Goal: Task Accomplishment & Management: Use online tool/utility

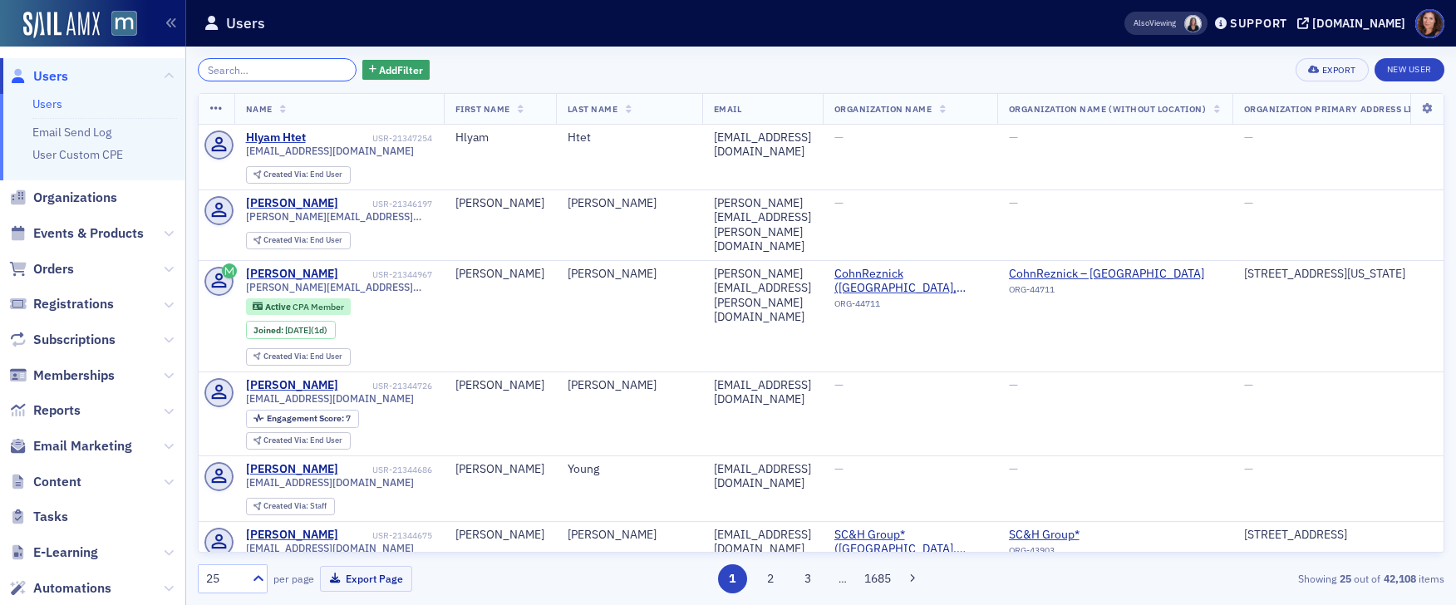
click at [235, 66] on input "search" at bounding box center [277, 69] width 159 height 23
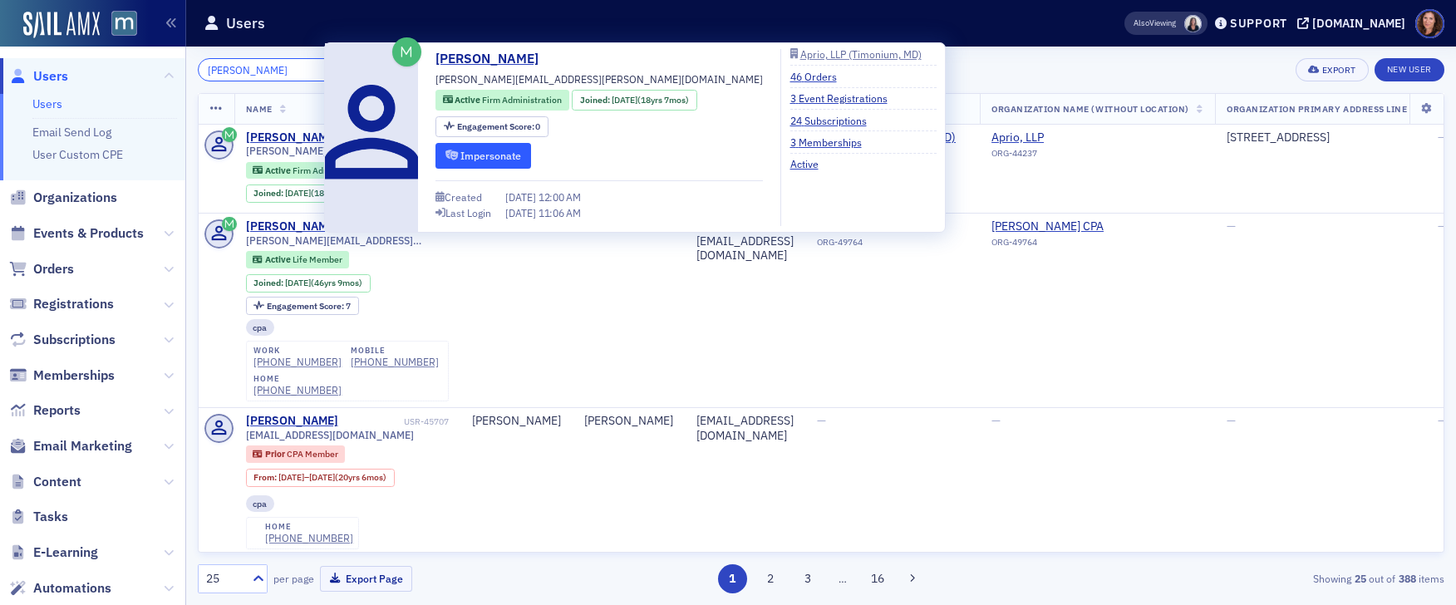
type input "kim fitz"
click at [486, 152] on button "Impersonate" at bounding box center [484, 156] width 96 height 26
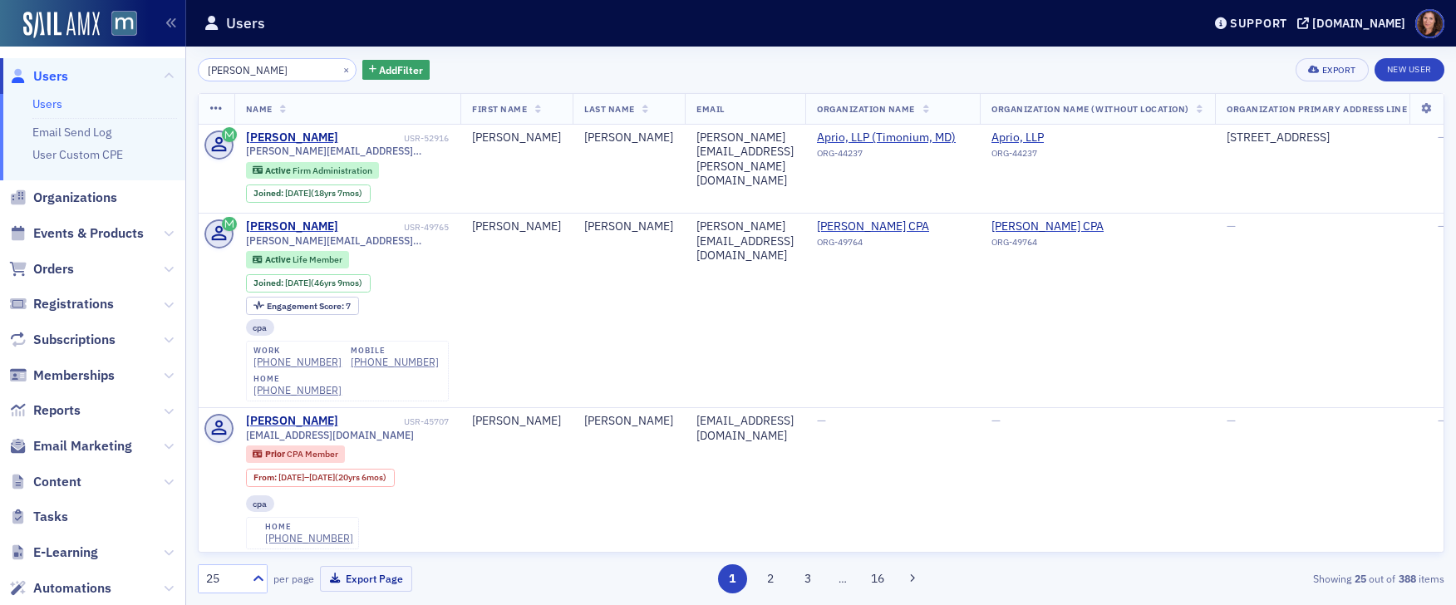
scroll to position [213, 0]
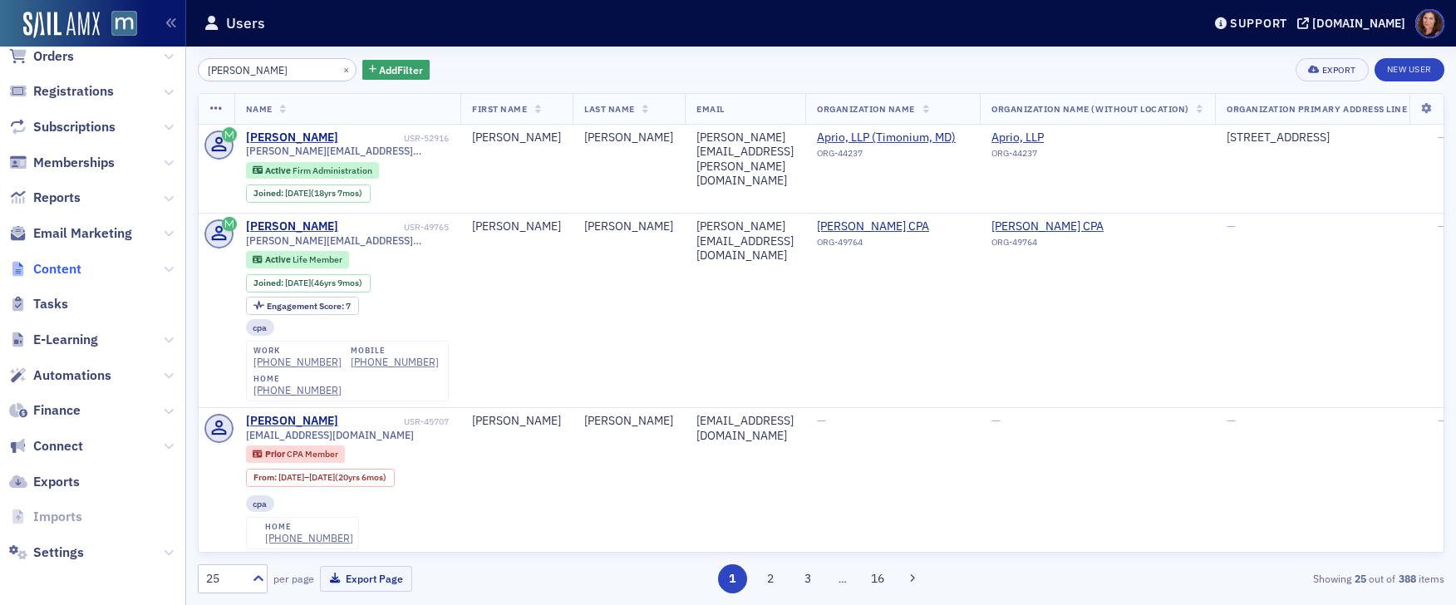
click at [66, 268] on span "Content" at bounding box center [57, 269] width 48 height 18
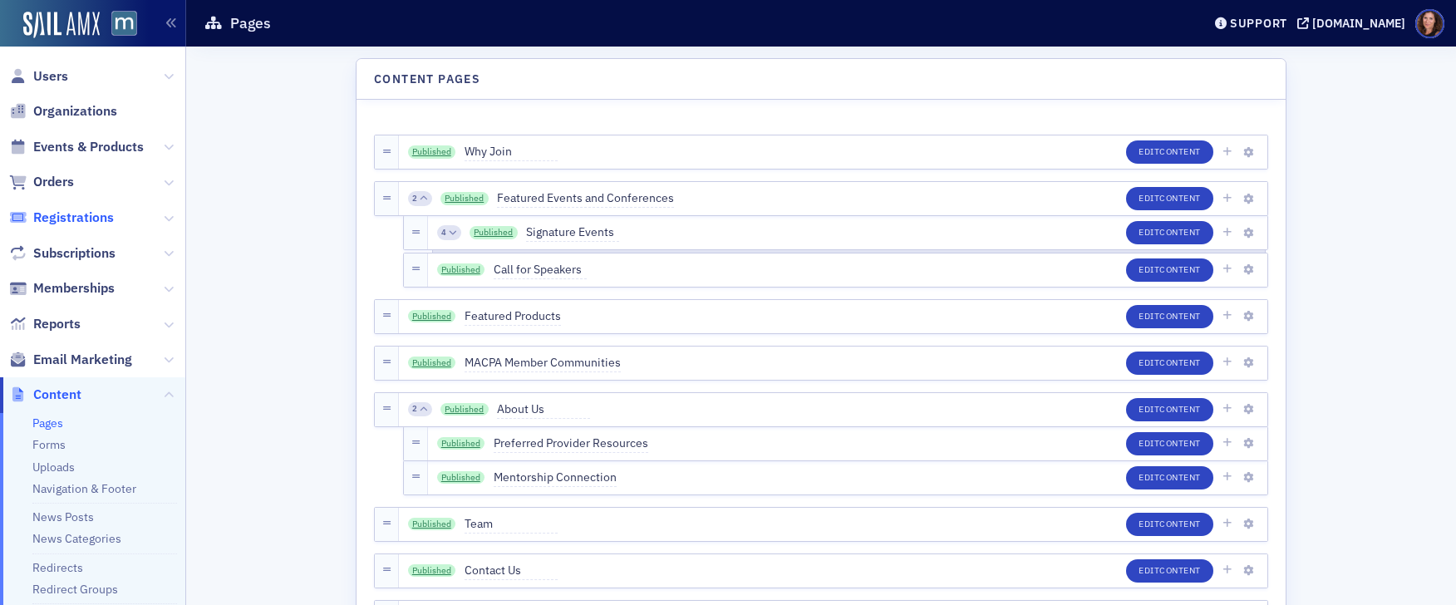
click at [85, 214] on span "Registrations" at bounding box center [73, 218] width 81 height 18
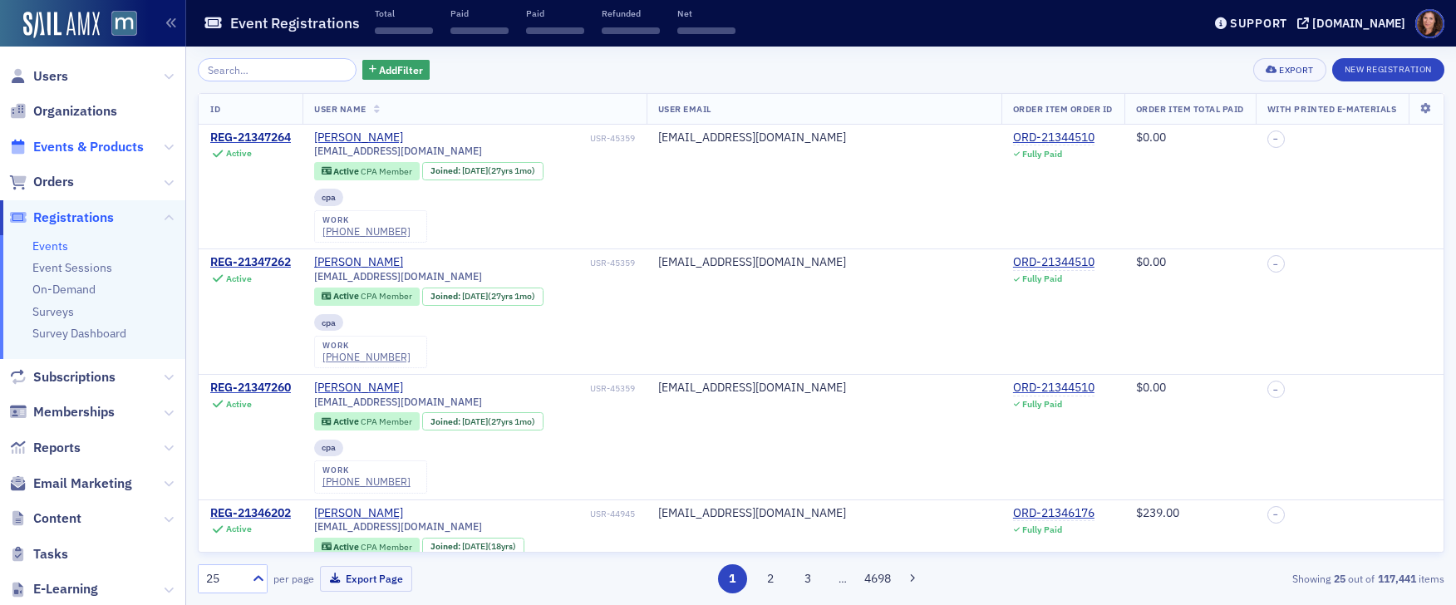
click at [66, 140] on span "Events & Products" at bounding box center [88, 147] width 111 height 18
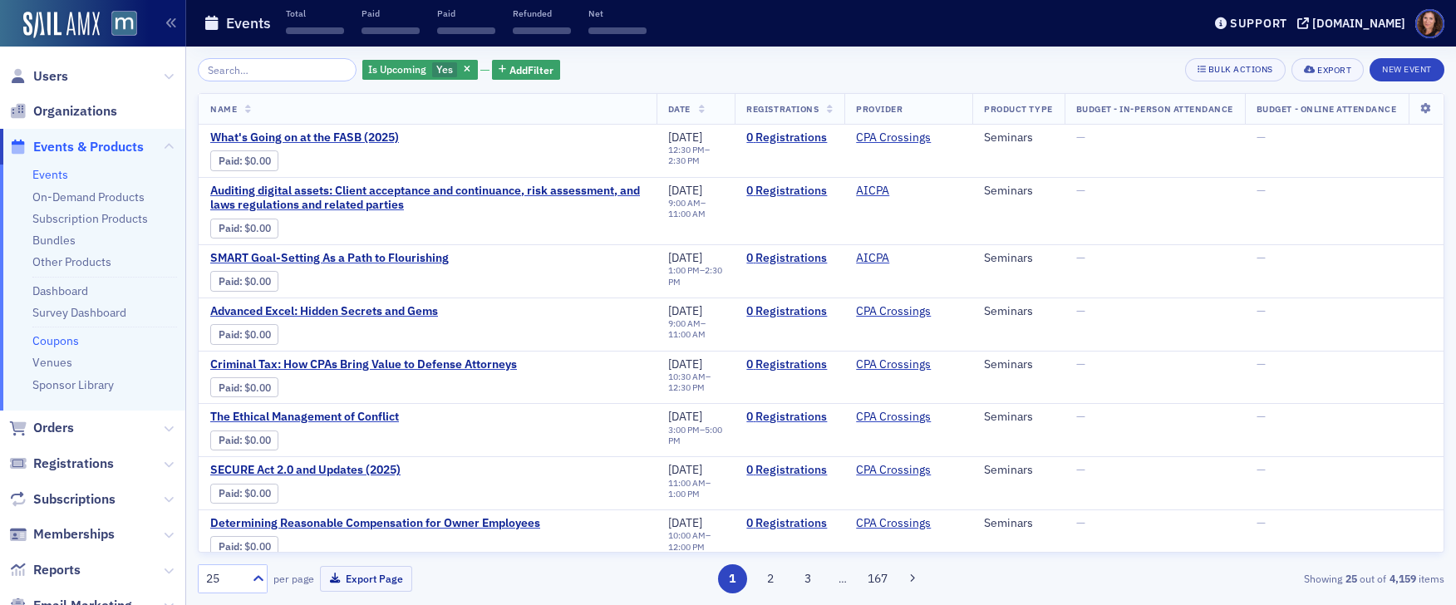
click at [56, 344] on link "Coupons" at bounding box center [55, 340] width 47 height 15
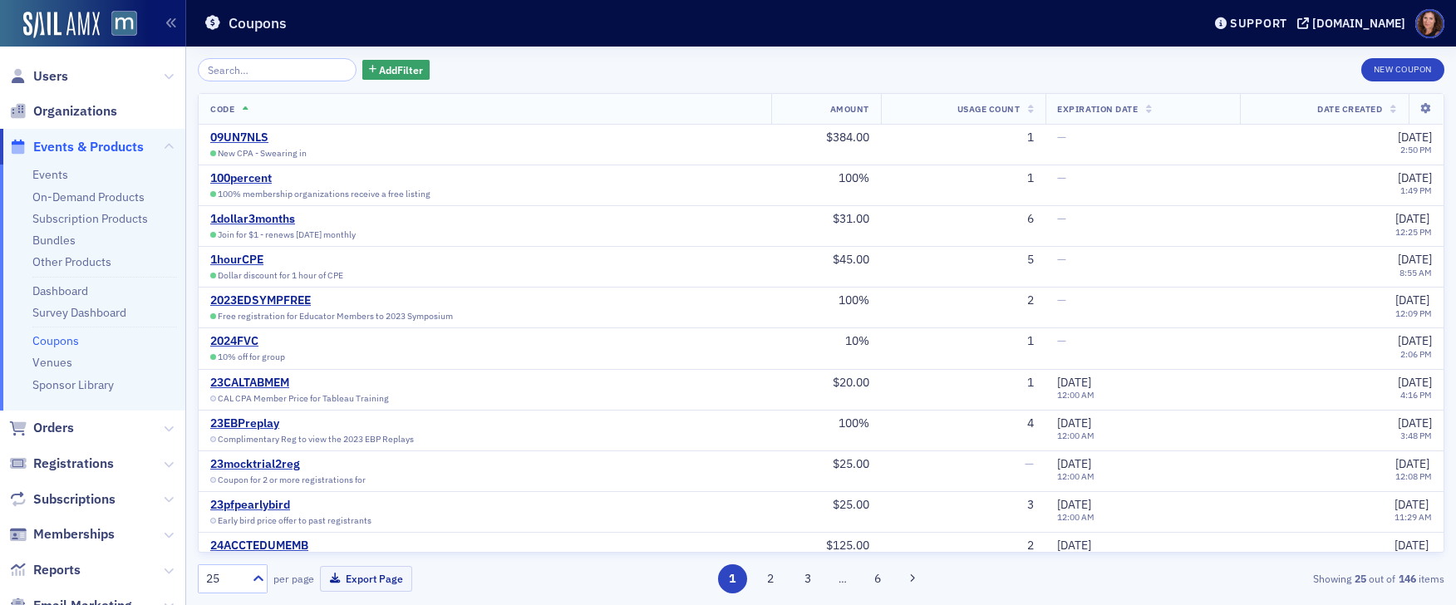
click at [302, 73] on input "search" at bounding box center [277, 69] width 159 height 23
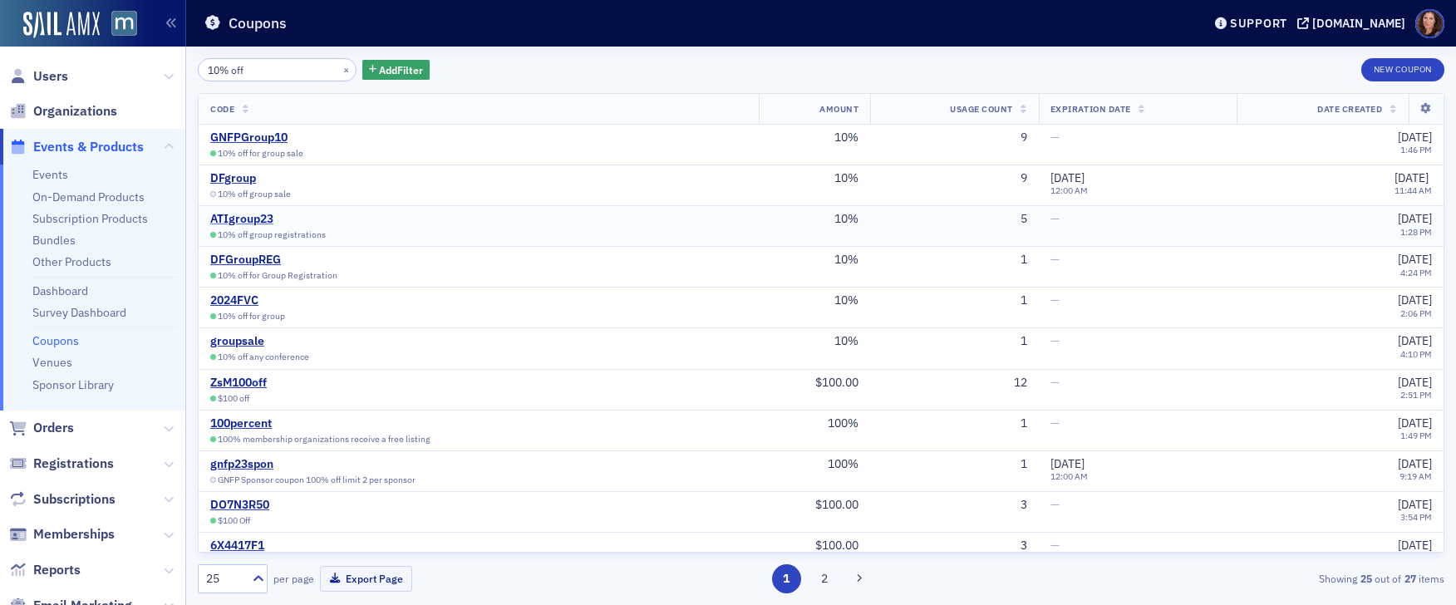
type input "10% off"
click at [239, 213] on div "ATIgroup23" at bounding box center [289, 219] width 159 height 15
drag, startPoint x: 282, startPoint y: 339, endPoint x: 998, endPoint y: 13, distance: 787.1
click at [40, 175] on link "Events" at bounding box center [50, 174] width 36 height 15
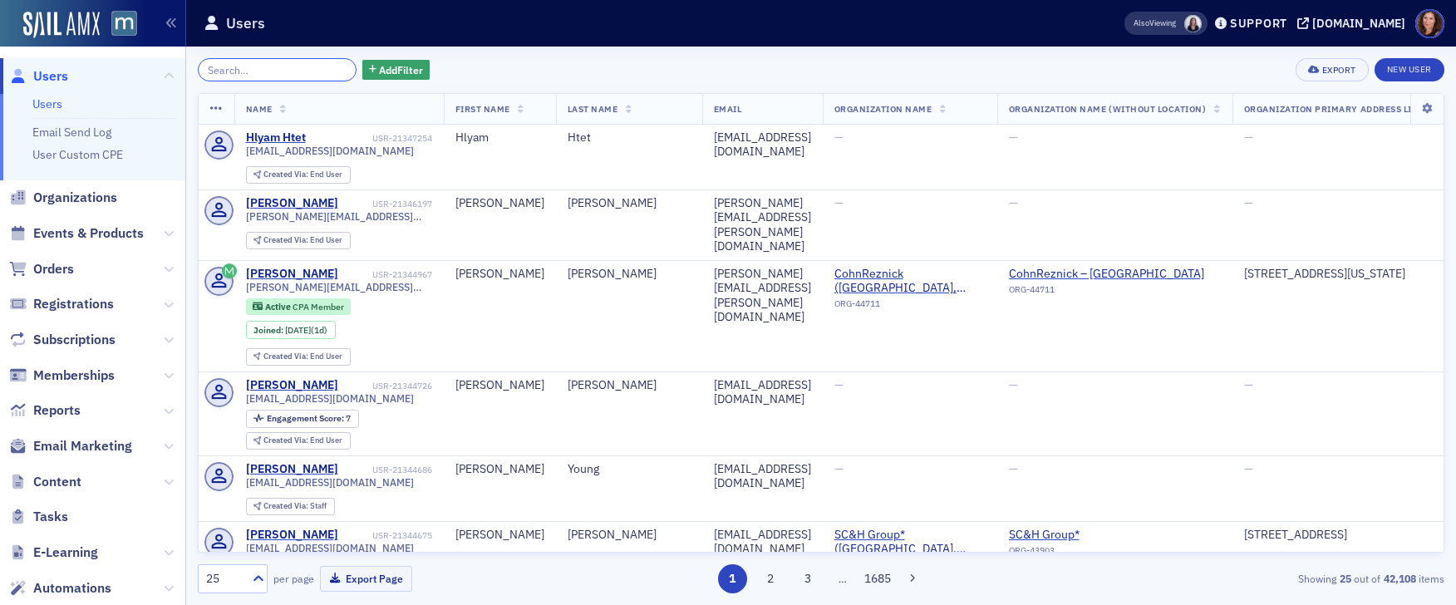
click at [249, 70] on input "search" at bounding box center [277, 69] width 159 height 23
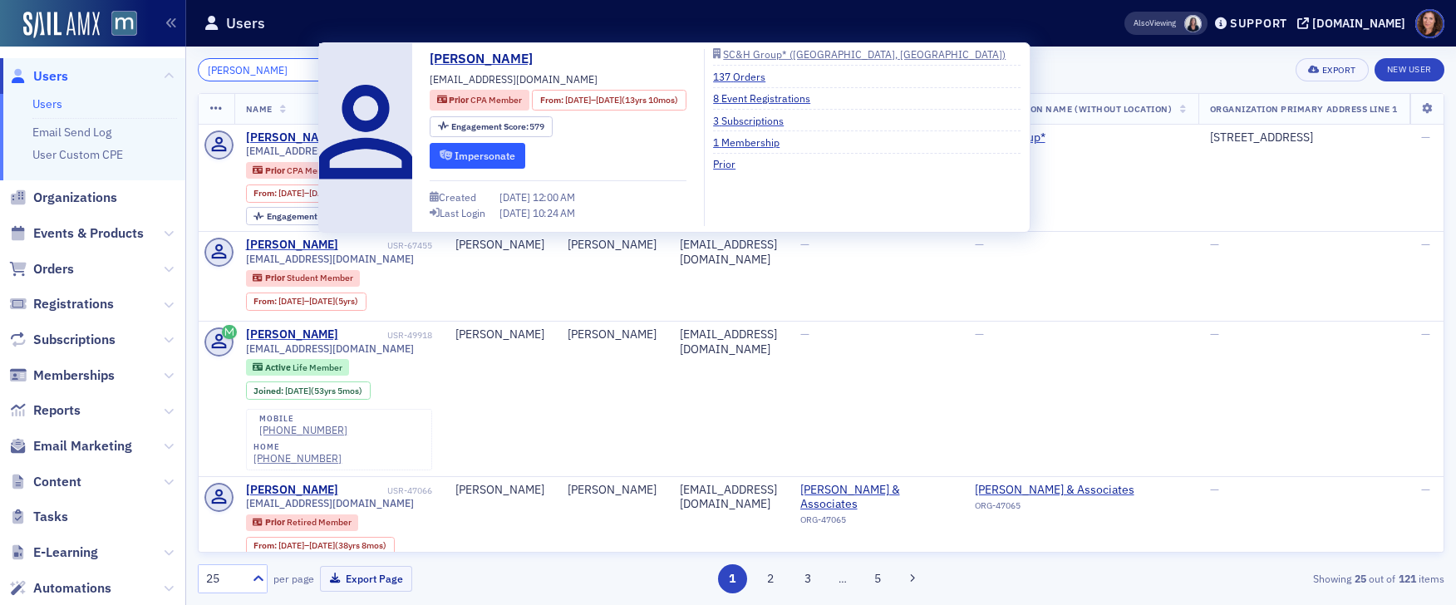
type input "[PERSON_NAME]"
click at [460, 158] on button "Impersonate" at bounding box center [478, 156] width 96 height 26
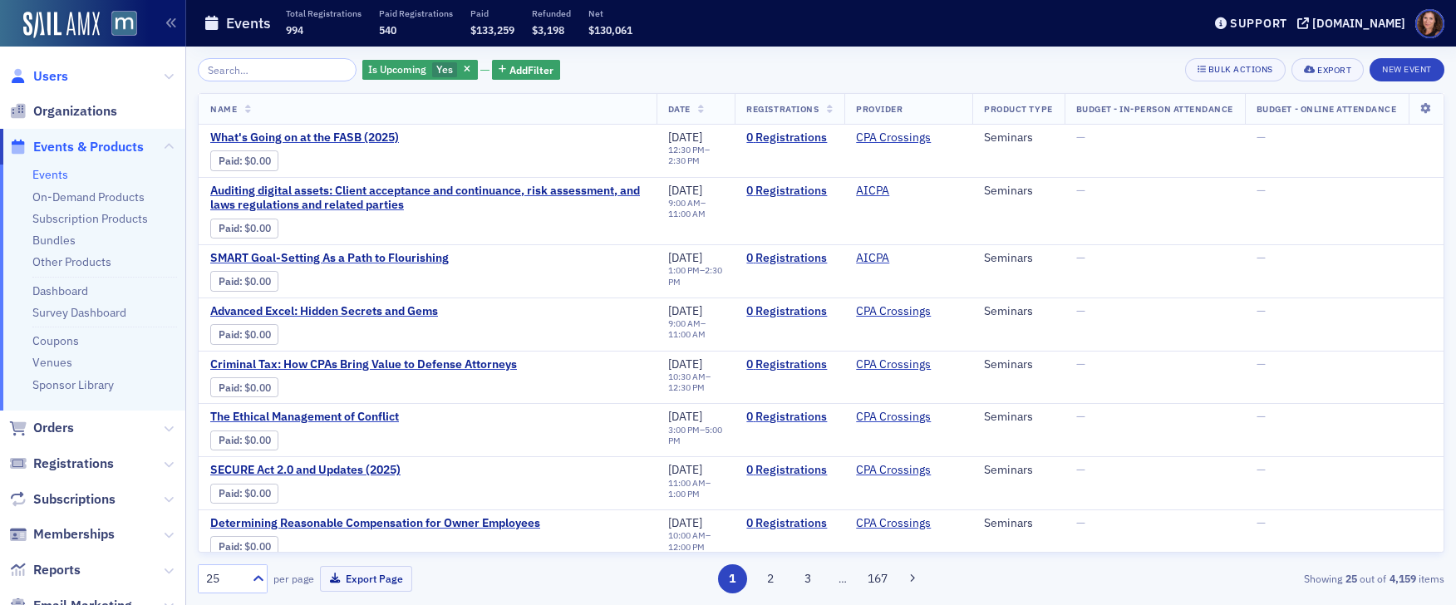
click at [44, 76] on span "Users" at bounding box center [50, 76] width 35 height 18
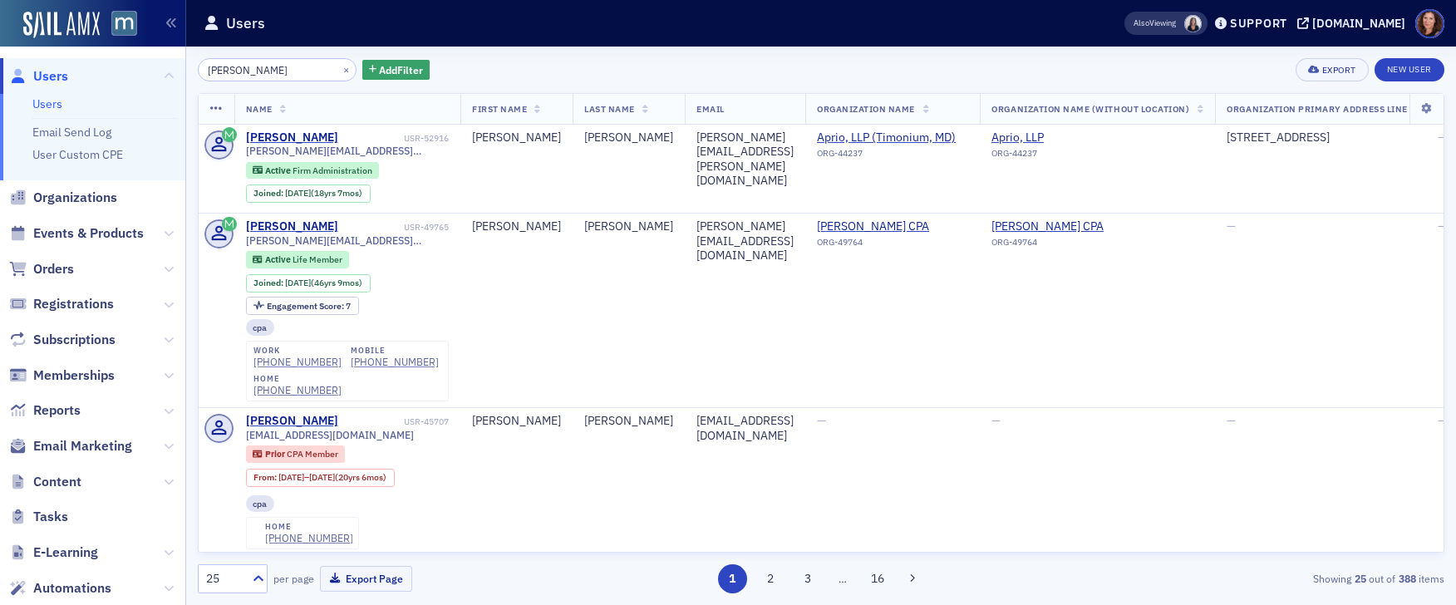
drag, startPoint x: 280, startPoint y: 75, endPoint x: 187, endPoint y: 76, distance: 93.1
click at [187, 76] on div "kim fitz × Add Filter Export New User Name First Name Last Name Email Organizat…" at bounding box center [821, 326] width 1270 height 559
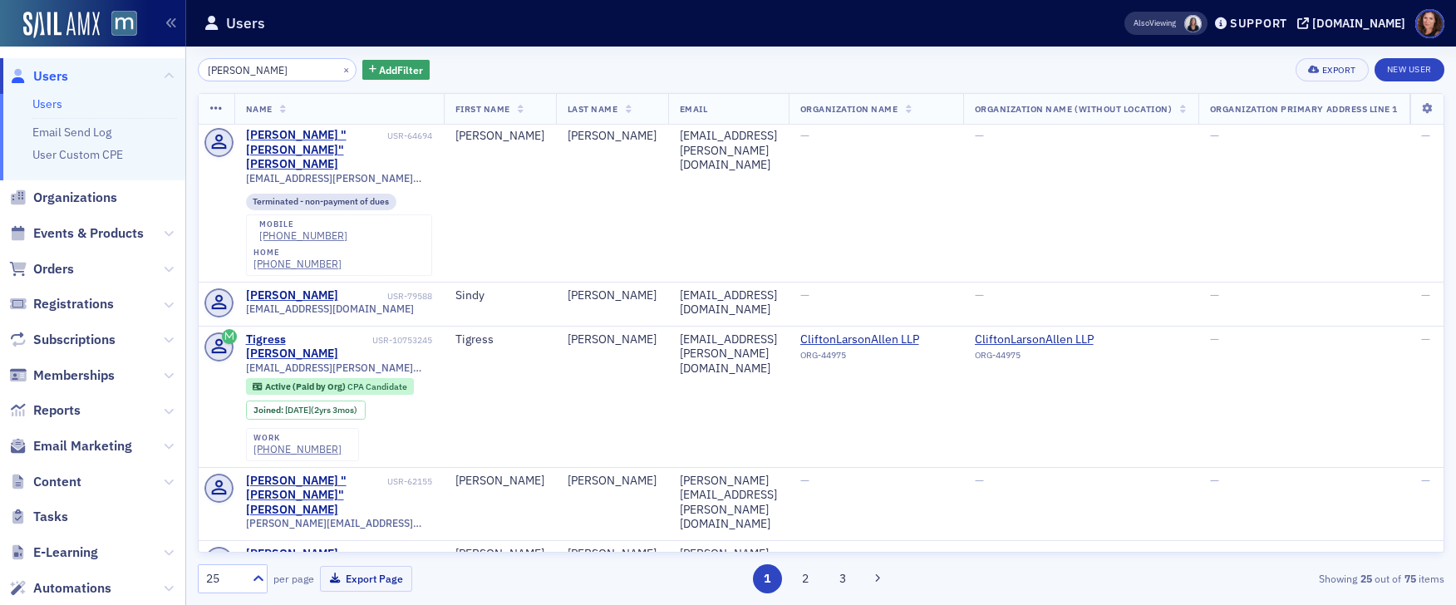
scroll to position [2289, 0]
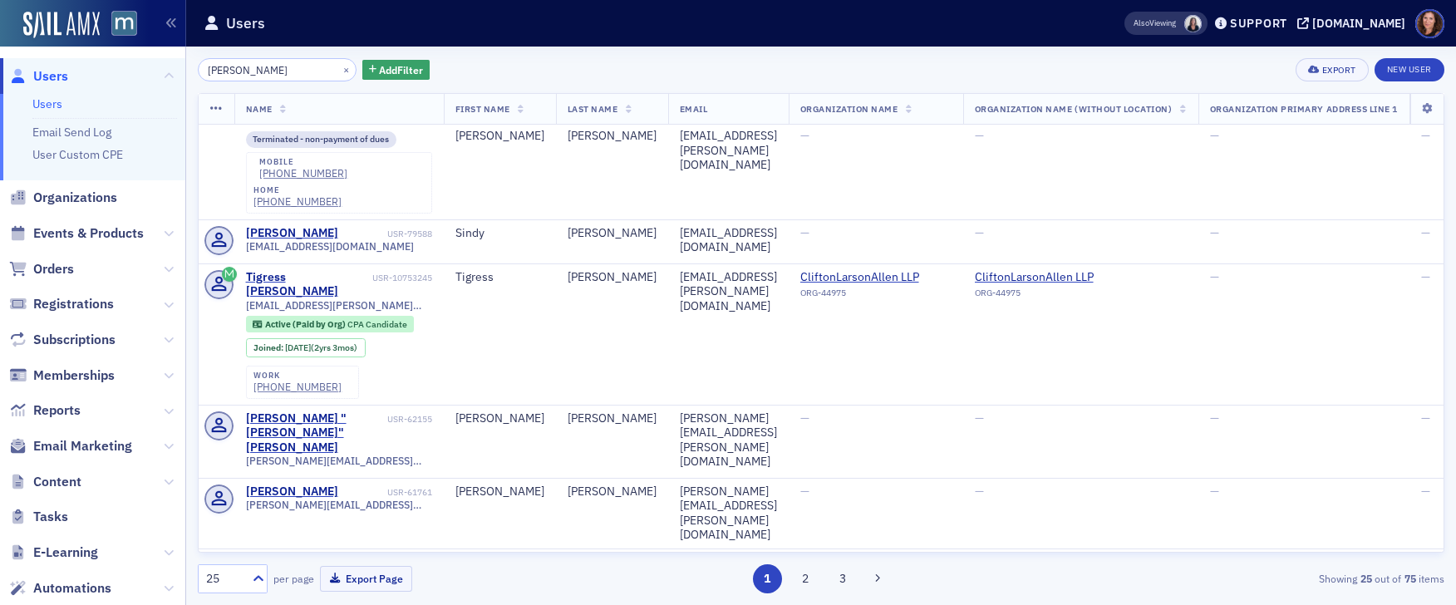
click at [225, 71] on input "[PERSON_NAME]" at bounding box center [277, 69] width 159 height 23
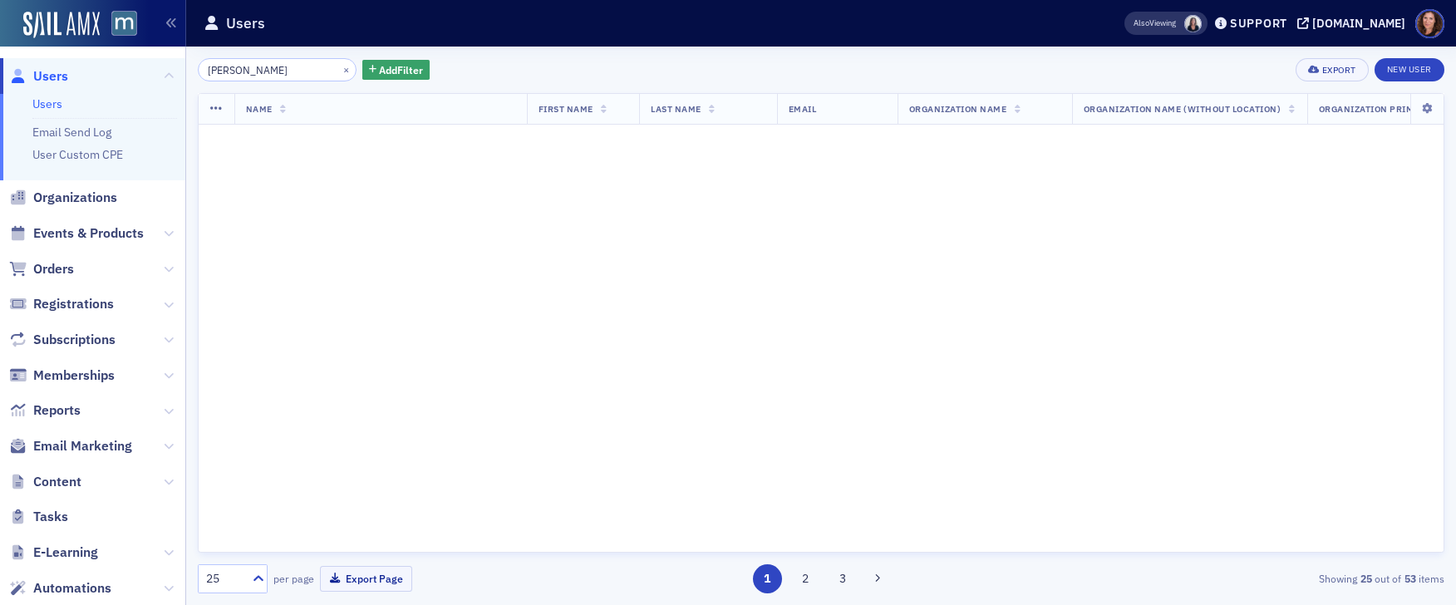
scroll to position [2289, 0]
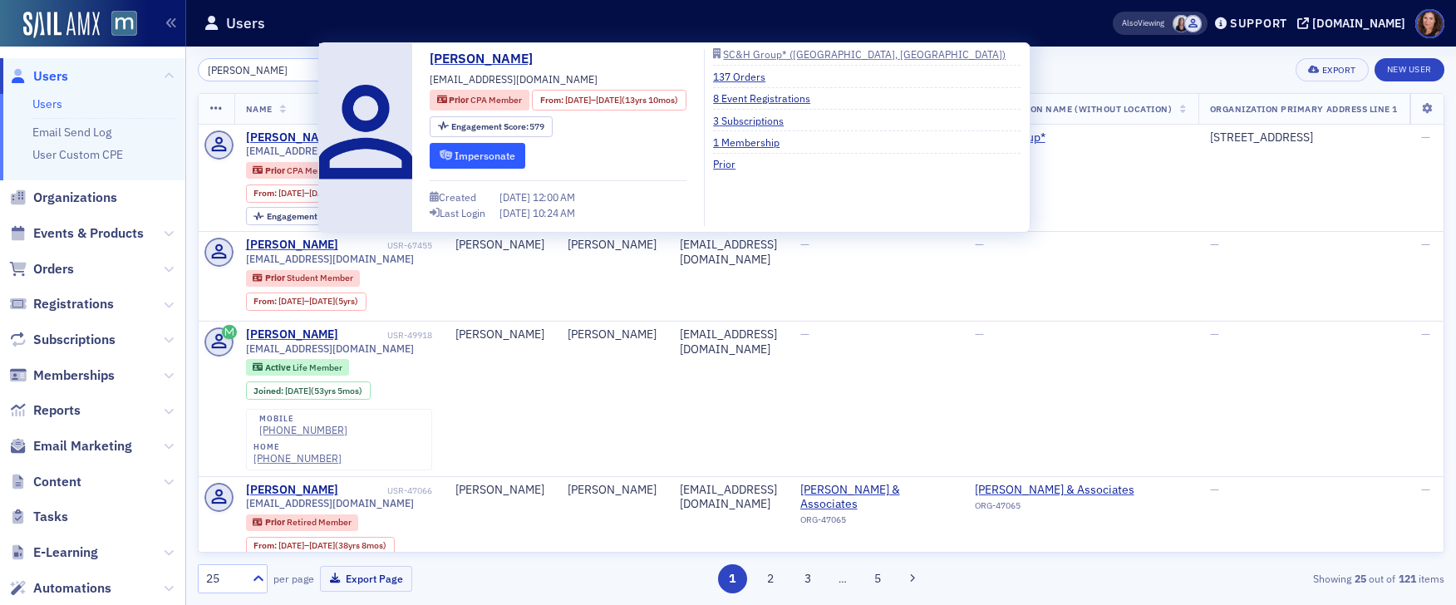
type input "[PERSON_NAME]"
click at [500, 160] on button "Impersonate" at bounding box center [478, 156] width 96 height 26
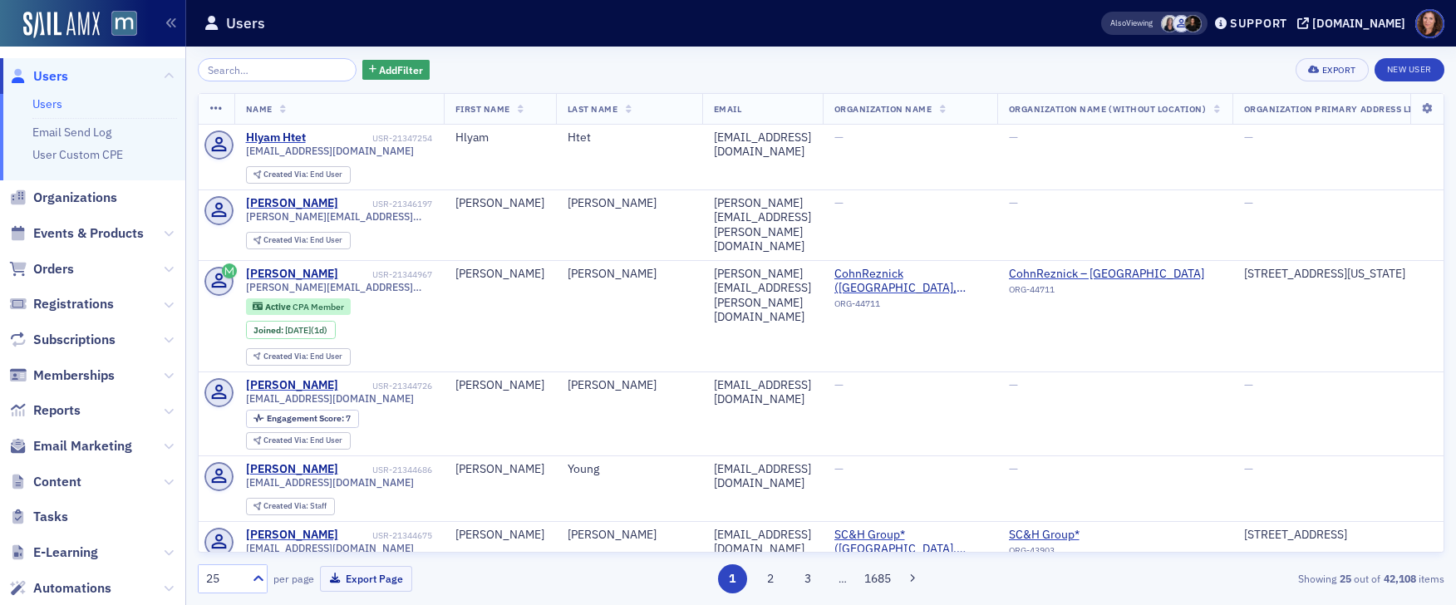
click at [112, 243] on span "Events & Products" at bounding box center [92, 234] width 185 height 36
click at [111, 236] on span "Events & Products" at bounding box center [88, 233] width 111 height 18
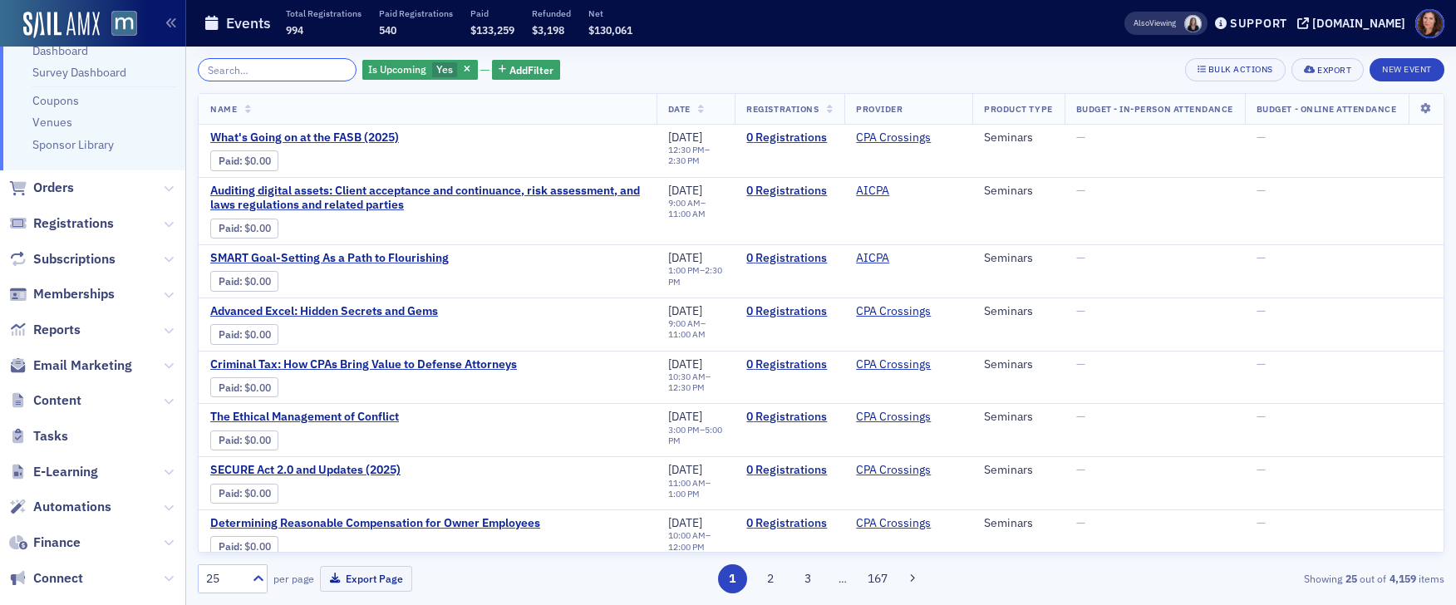
scroll to position [241, 0]
click at [97, 362] on span "Email Marketing" at bounding box center [82, 365] width 99 height 18
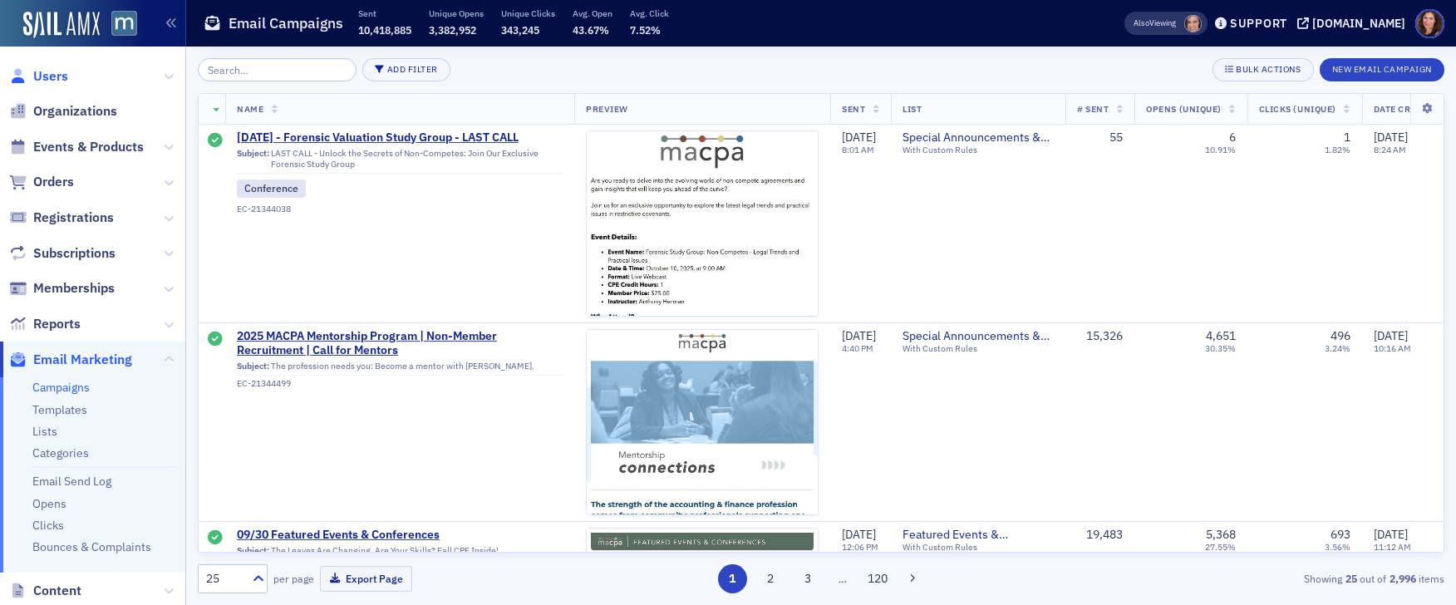
click at [50, 76] on span "Users" at bounding box center [50, 76] width 35 height 18
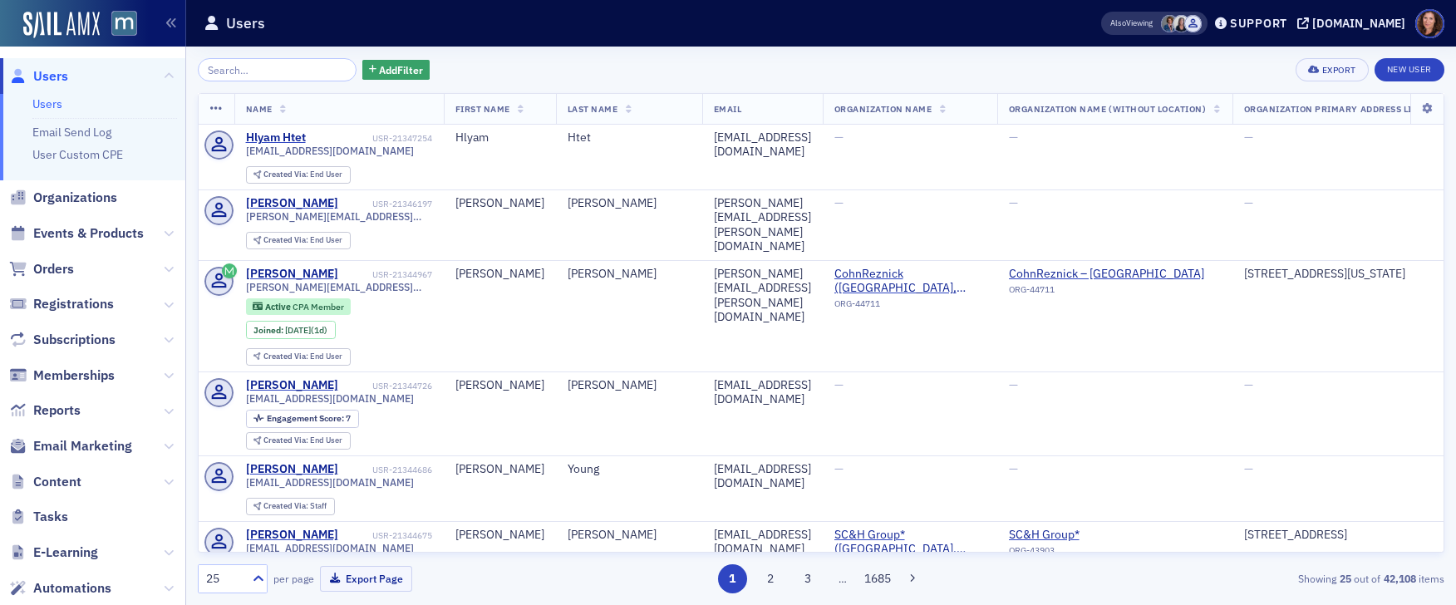
click at [239, 73] on input "search" at bounding box center [277, 69] width 159 height 23
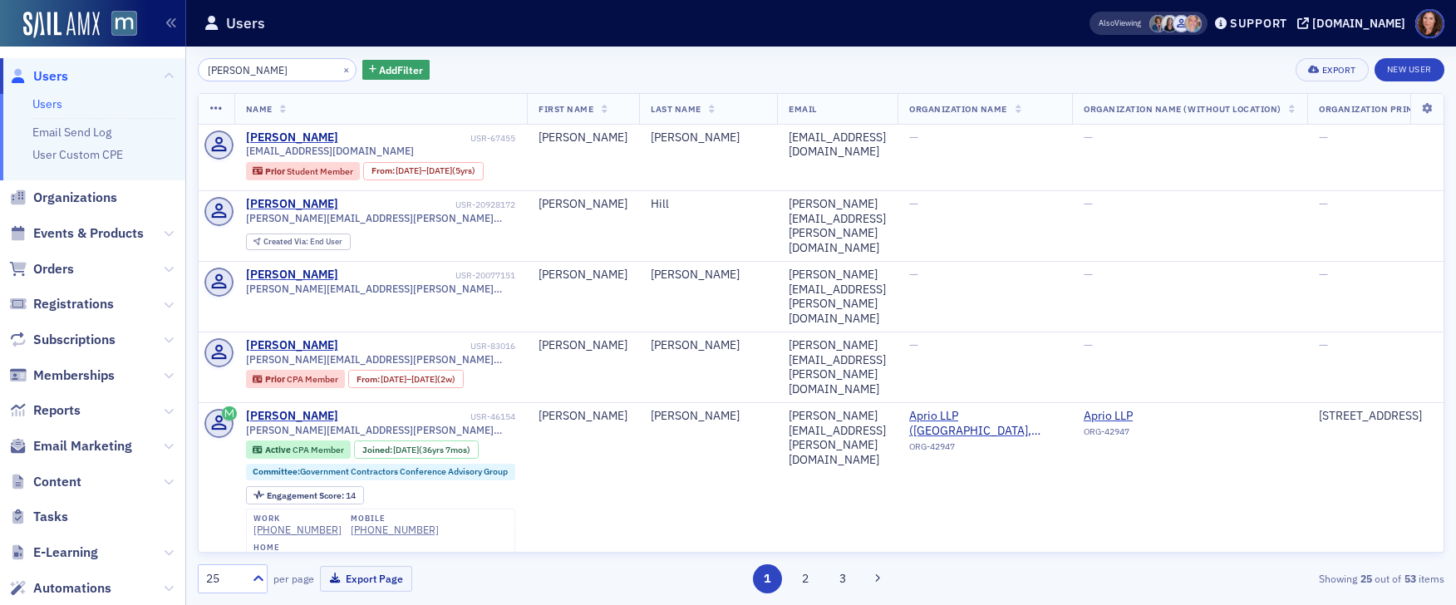
type input "[PERSON_NAME]"
click at [91, 229] on span "Events & Products" at bounding box center [88, 233] width 111 height 18
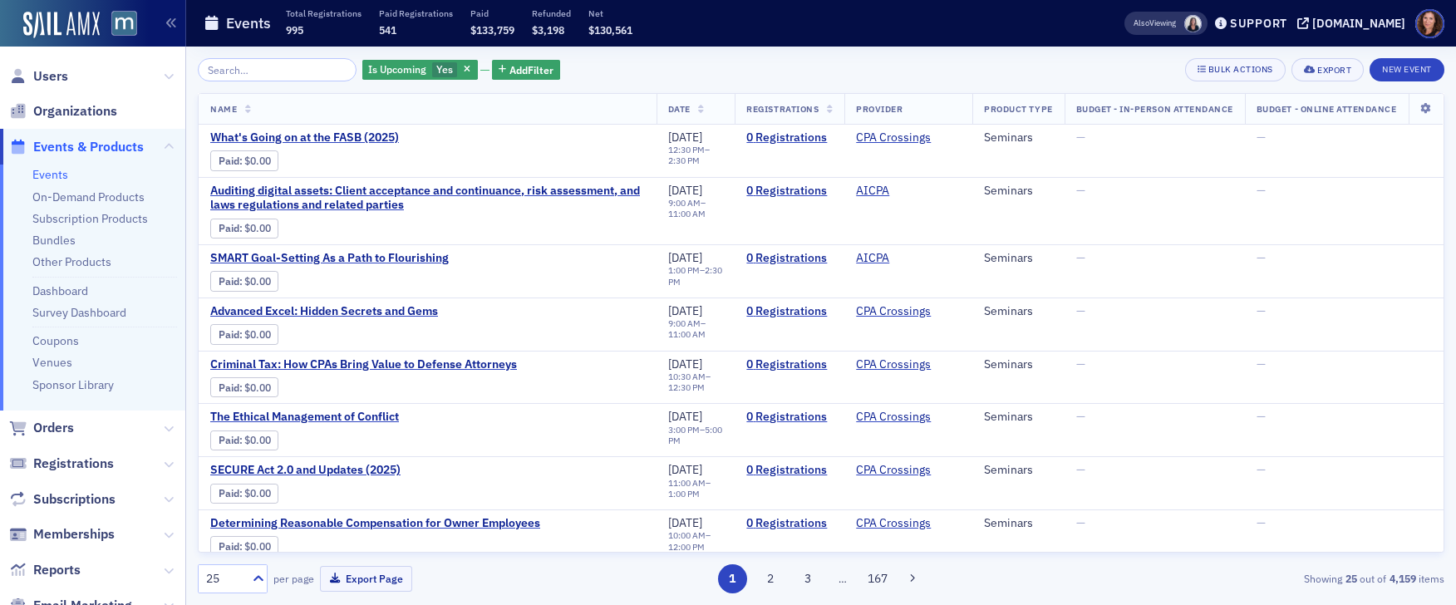
click at [246, 68] on input "search" at bounding box center [277, 69] width 159 height 23
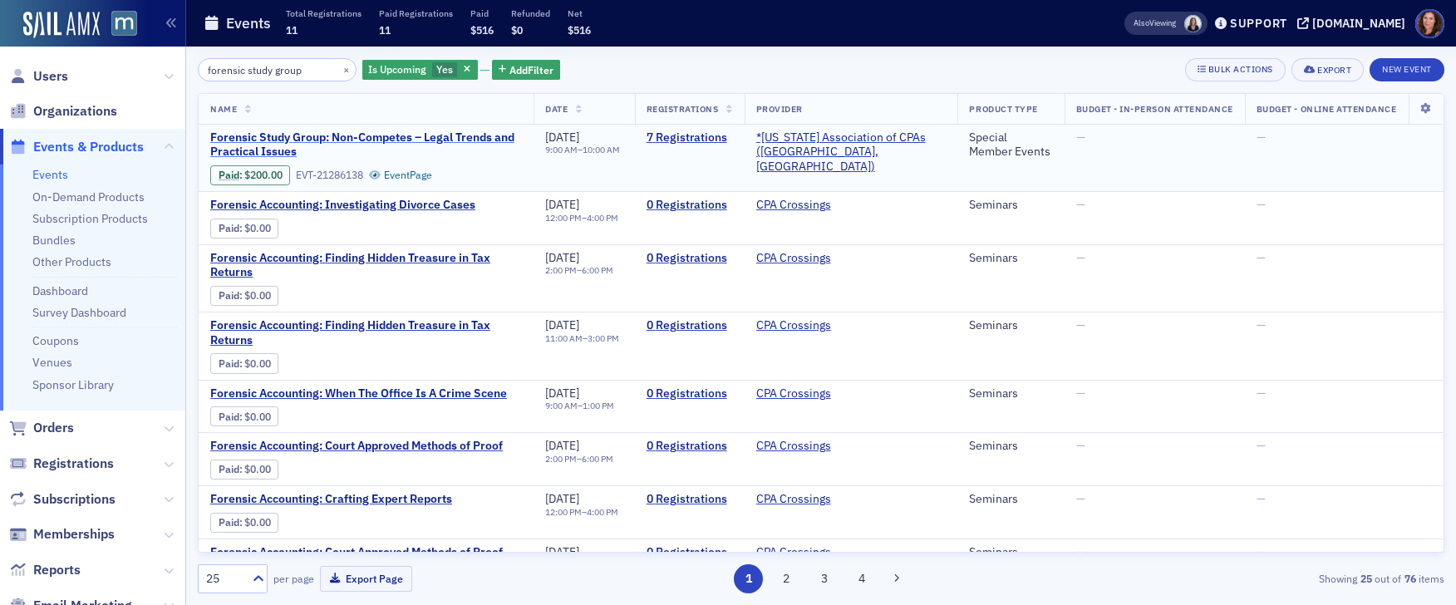
type input "forensic study group"
click at [323, 135] on span "Forensic Study Group: Non-Competes – Legal Trends and Practical Issues" at bounding box center [366, 144] width 312 height 29
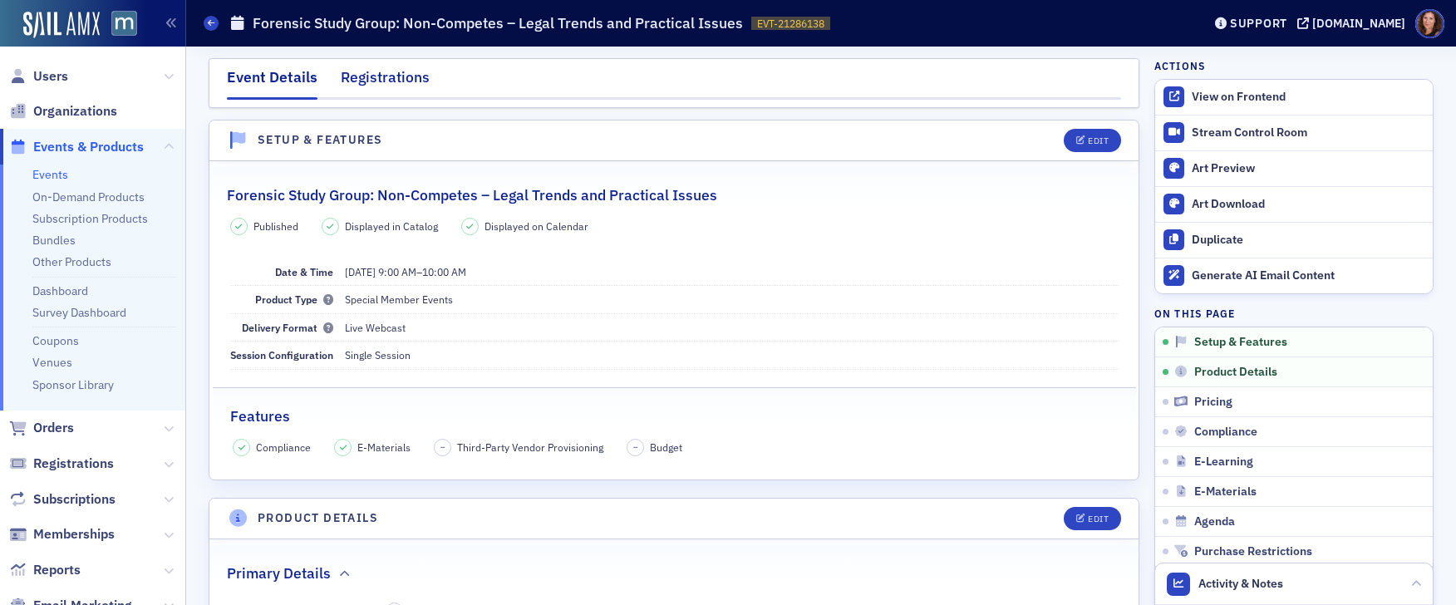
click at [411, 77] on div "Registrations" at bounding box center [385, 81] width 89 height 31
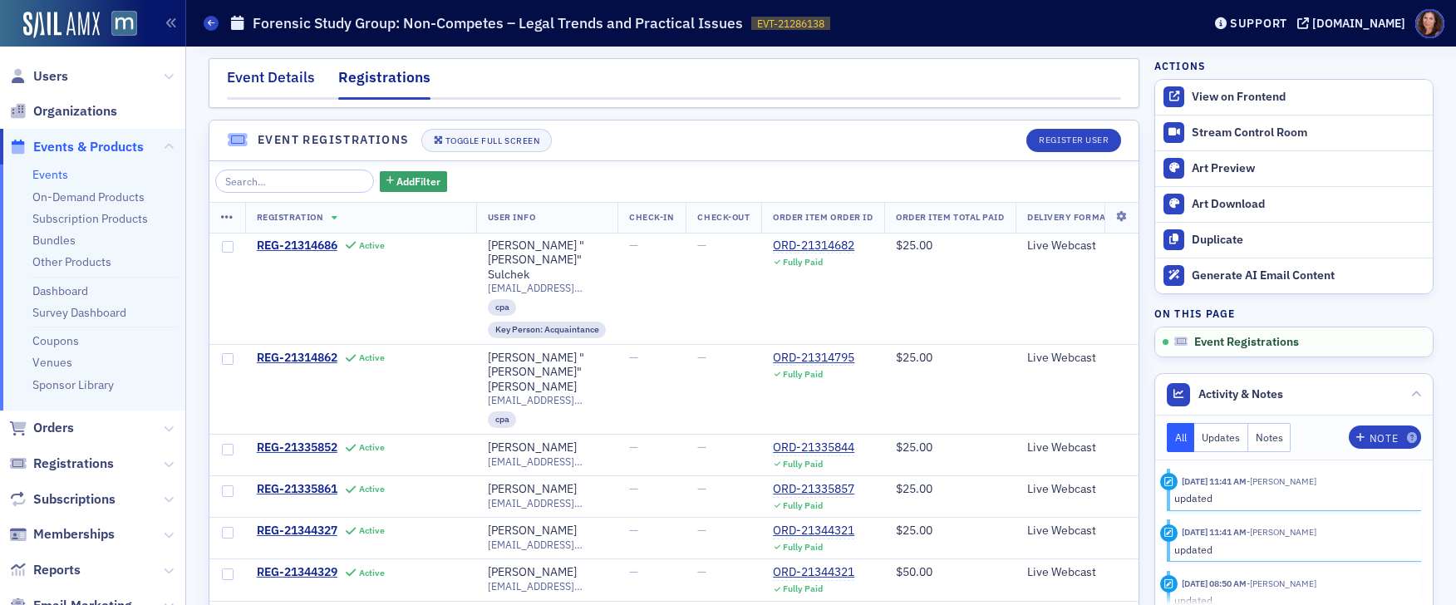
click at [273, 81] on div "Event Details" at bounding box center [271, 81] width 88 height 31
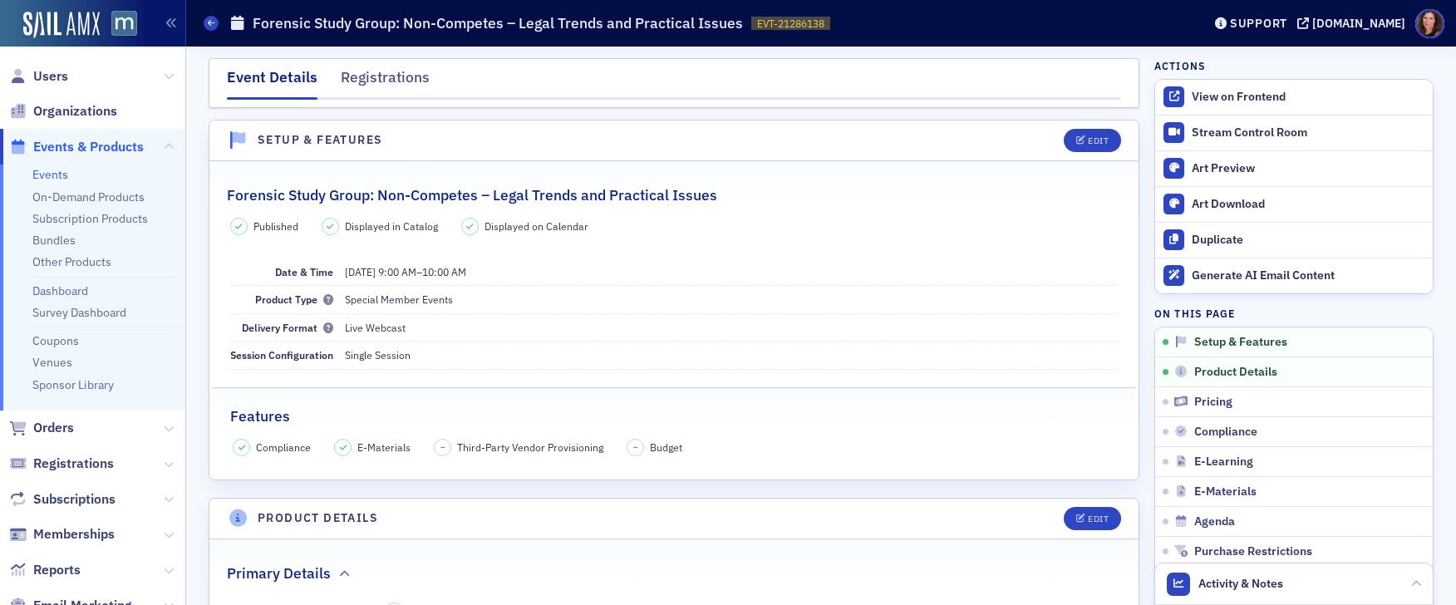
click at [60, 170] on link "Events" at bounding box center [50, 174] width 36 height 15
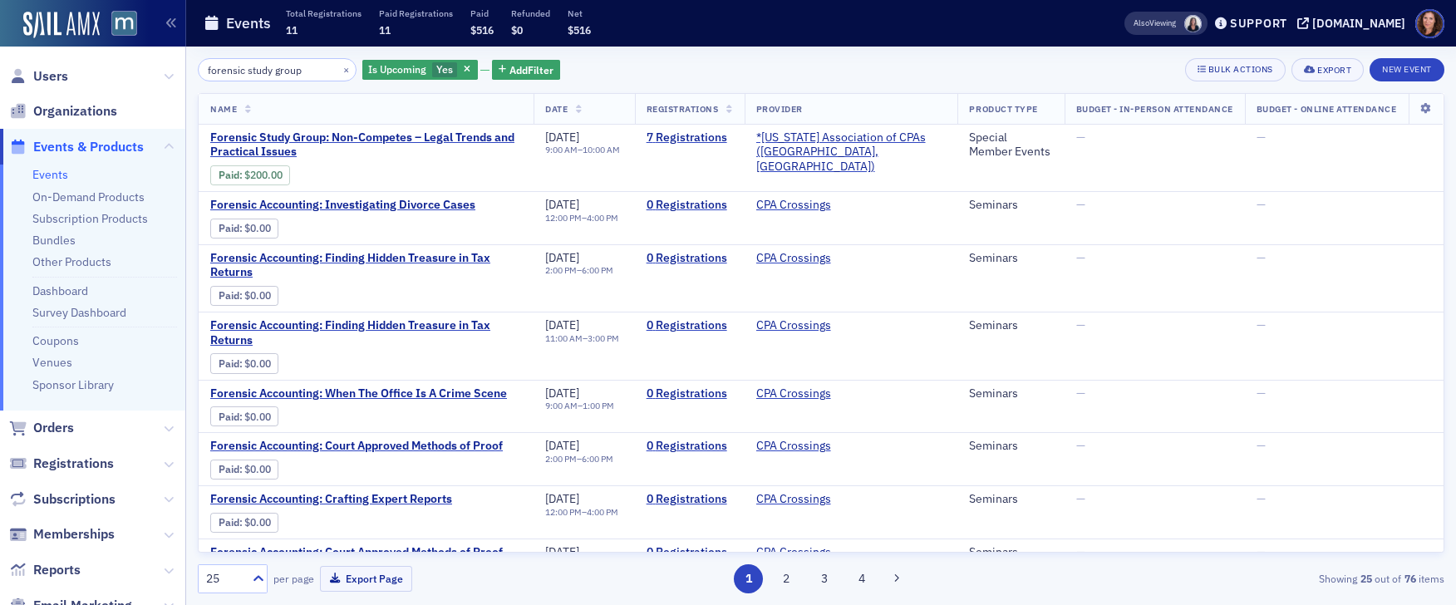
drag, startPoint x: 303, startPoint y: 70, endPoint x: 186, endPoint y: 65, distance: 116.5
click at [186, 65] on div "forensic study group × Is Upcoming Yes Add Filter Bulk Actions Export New Event…" at bounding box center [821, 326] width 1270 height 559
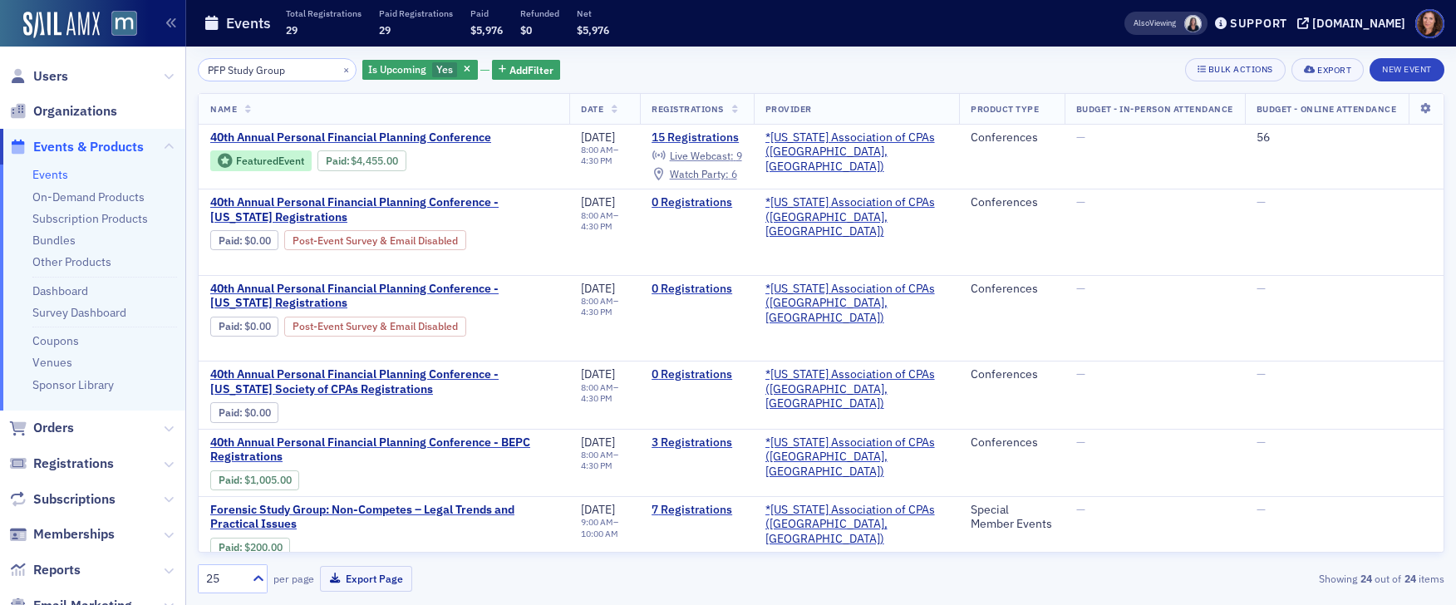
type input "PFP Study Group"
